Goal: Task Accomplishment & Management: Complete application form

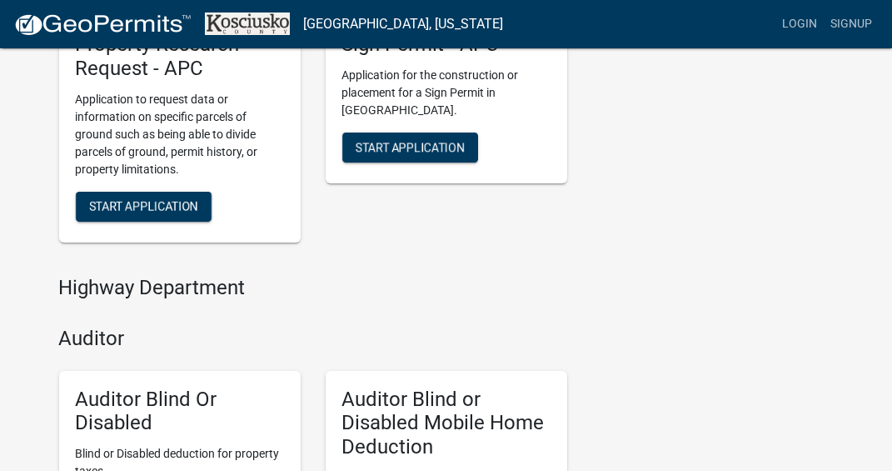
scroll to position [416, 0]
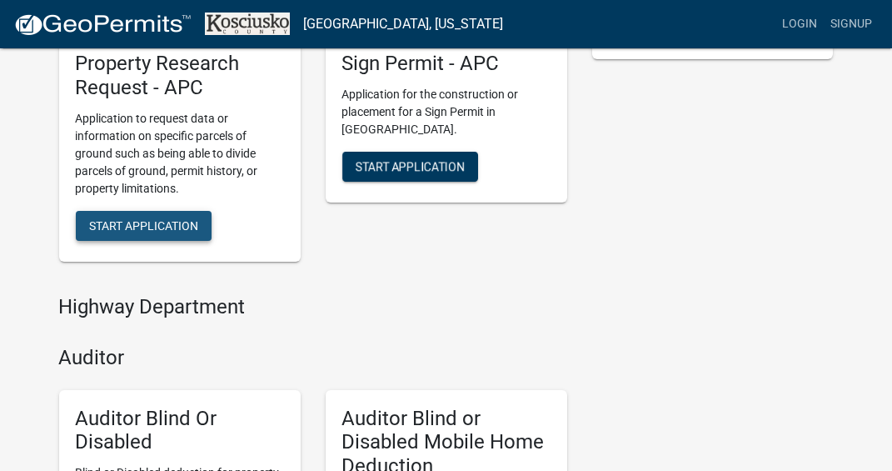
click at [141, 232] on button "Start Application" at bounding box center [144, 226] width 136 height 30
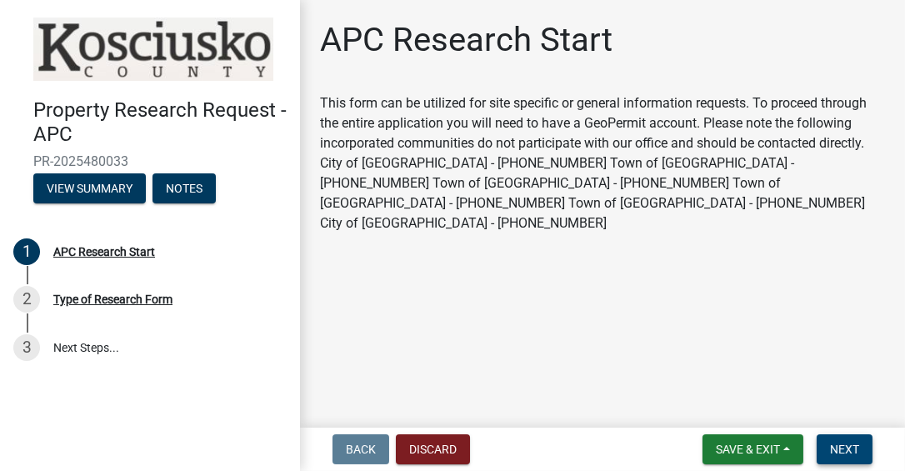
click at [853, 453] on span "Next" at bounding box center [844, 448] width 29 height 13
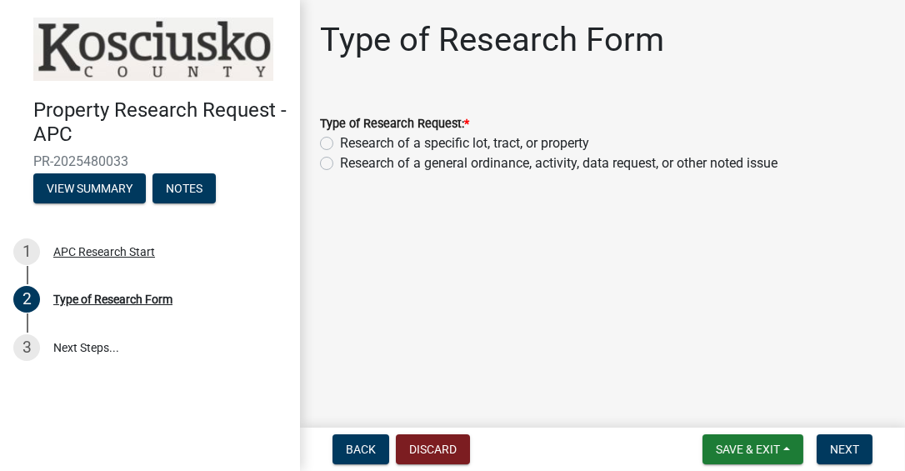
click at [340, 143] on label "Research of a specific lot, tract, or property" at bounding box center [464, 143] width 249 height 20
click at [340, 143] on input "Research of a specific lot, tract, or property" at bounding box center [345, 138] width 11 height 11
radio input "true"
click at [846, 442] on span "Next" at bounding box center [844, 448] width 29 height 13
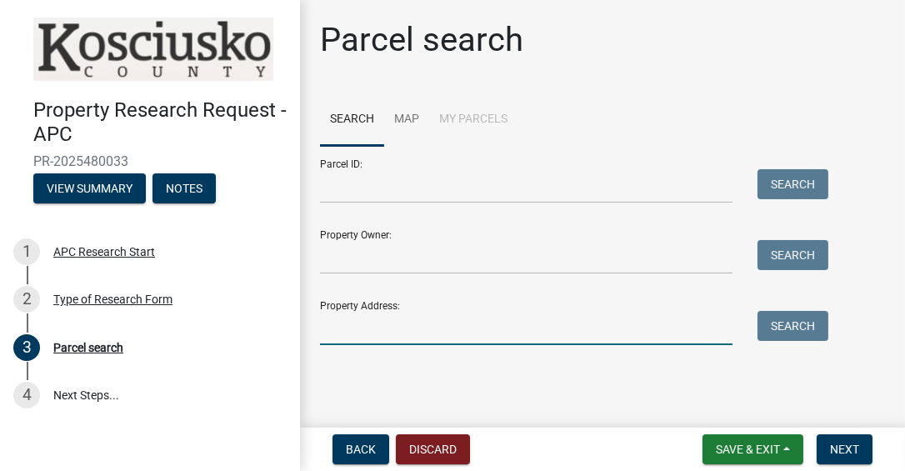
click at [415, 328] on input "Property Address:" at bounding box center [526, 328] width 412 height 34
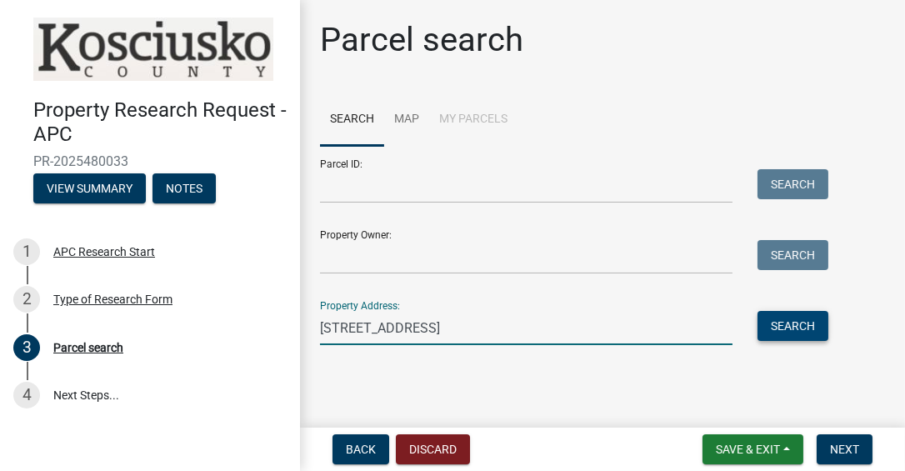
type input "[STREET_ADDRESS]"
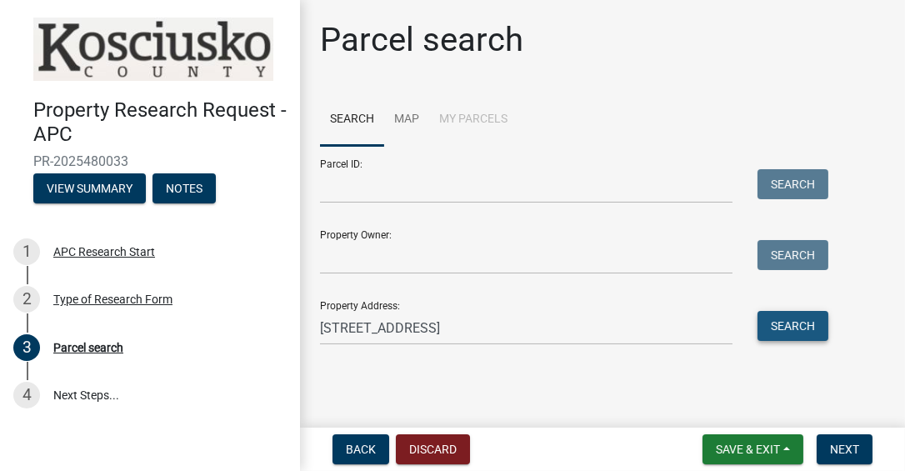
click at [787, 325] on button "Search" at bounding box center [792, 326] width 71 height 30
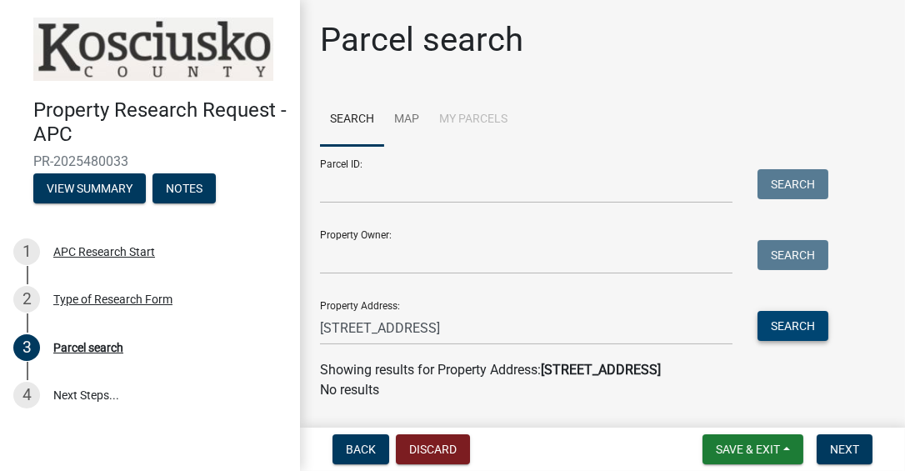
scroll to position [43, 0]
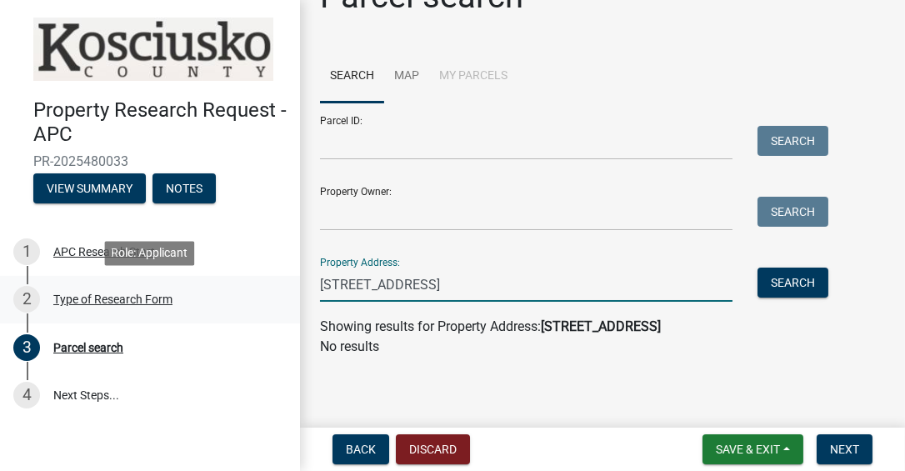
drag, startPoint x: 556, startPoint y: 288, endPoint x: 212, endPoint y: 311, distance: 343.9
click at [213, 311] on div "Property Research Request - APC PR-2025480033 View Summary Notes 1 APC Research…" at bounding box center [452, 235] width 905 height 471
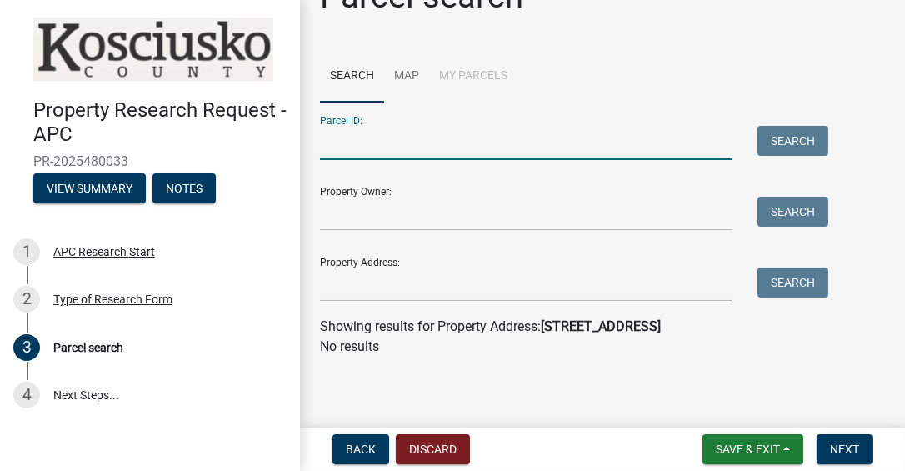
click at [376, 137] on input "Parcel ID:" at bounding box center [526, 143] width 412 height 34
paste input "43-04-25-400-217.000-025 (PDF)"
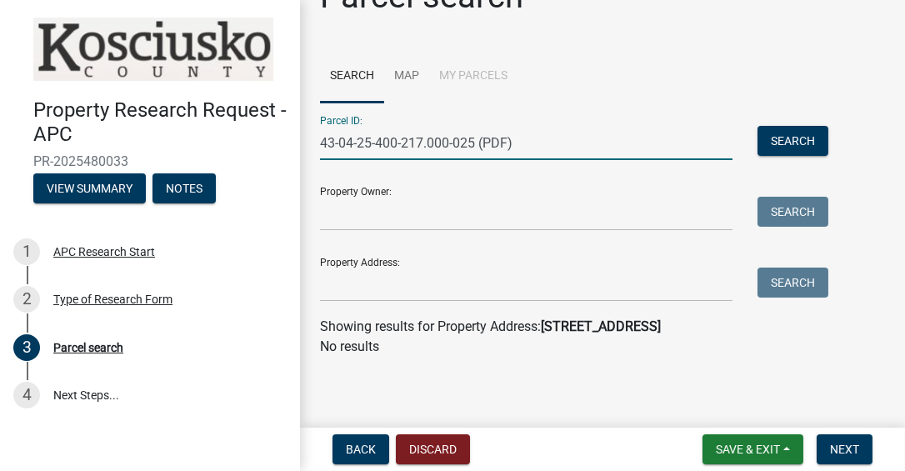
click at [561, 142] on input "43-04-25-400-217.000-025 (PDF)" at bounding box center [526, 143] width 412 height 34
type input "43-04-25-400-217.000-025"
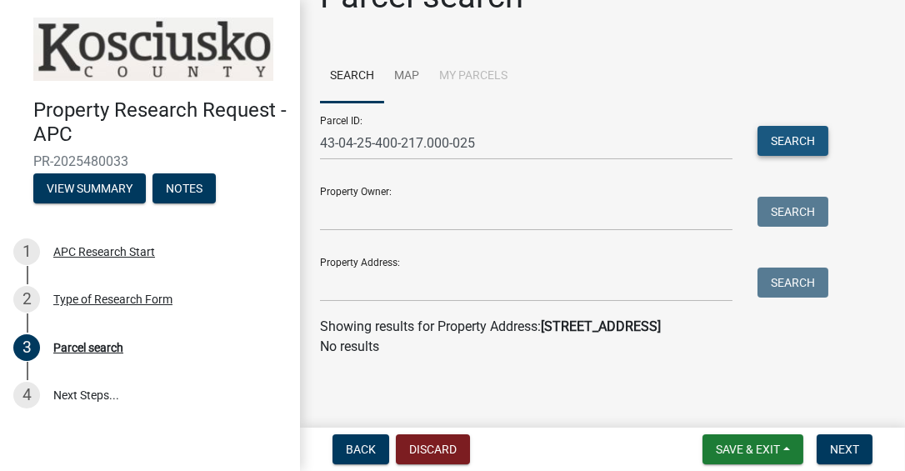
click at [794, 141] on button "Search" at bounding box center [792, 141] width 71 height 30
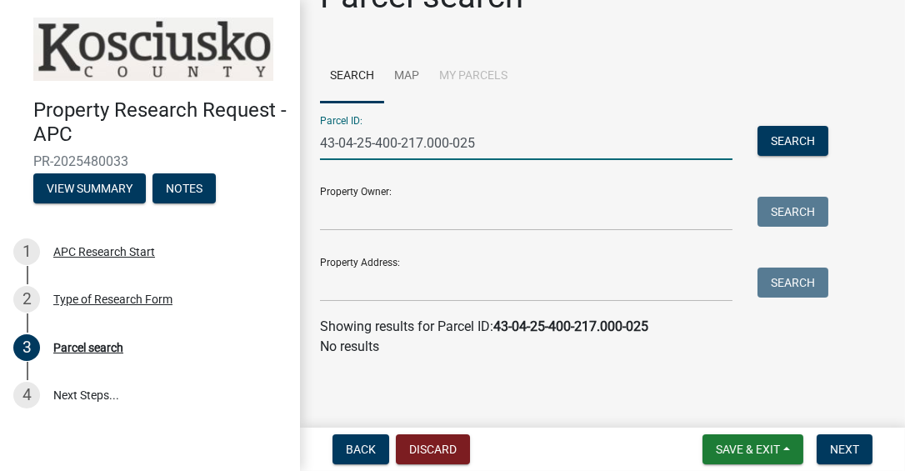
drag, startPoint x: 497, startPoint y: 142, endPoint x: 265, endPoint y: 159, distance: 233.0
click at [265, 159] on div "Property Research Request - APC PR-2025480033 View Summary Notes 1 APC Research…" at bounding box center [452, 235] width 905 height 471
